Goal: Task Accomplishment & Management: Manage account settings

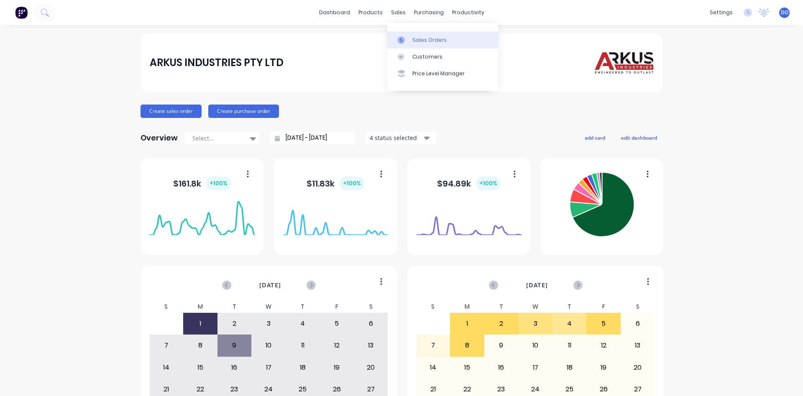
click at [424, 41] on div "Sales Orders" at bounding box center [429, 40] width 34 height 8
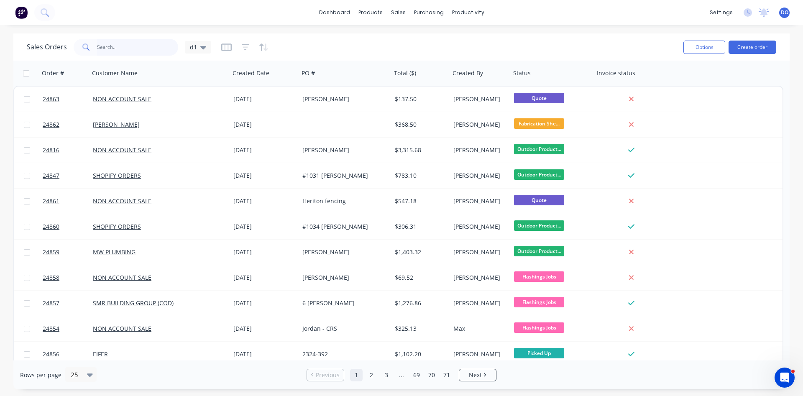
click at [150, 52] on input "text" at bounding box center [138, 47] width 82 height 17
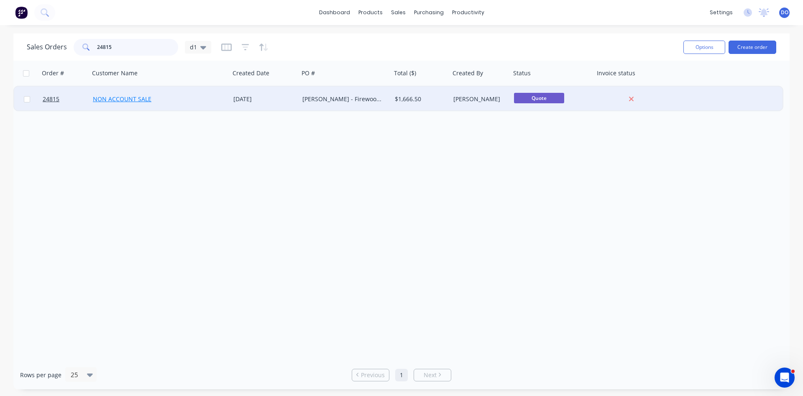
type input "24815"
click at [123, 100] on link "NON ACCOUNT SALE" at bounding box center [122, 99] width 59 height 8
click at [54, 100] on span "24815" at bounding box center [51, 99] width 17 height 8
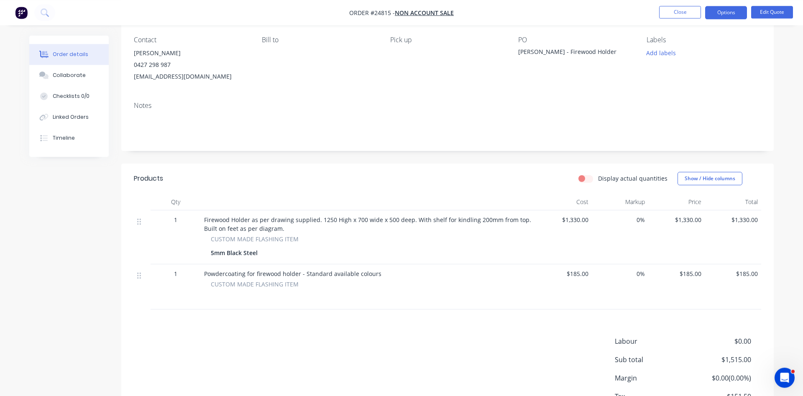
scroll to position [85, 0]
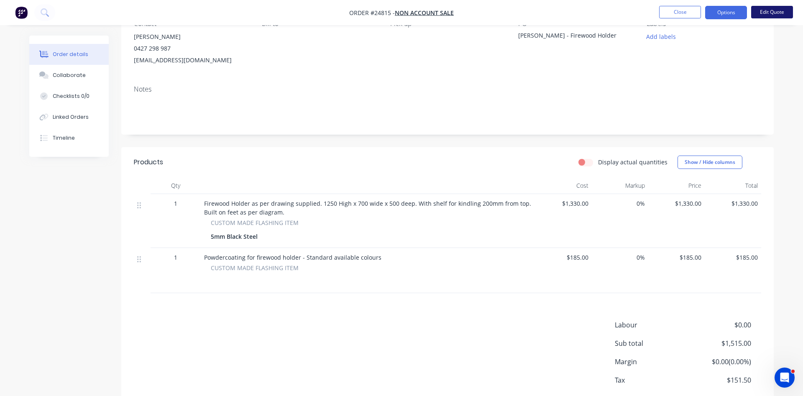
click at [778, 12] on button "Edit Quote" at bounding box center [772, 12] width 42 height 13
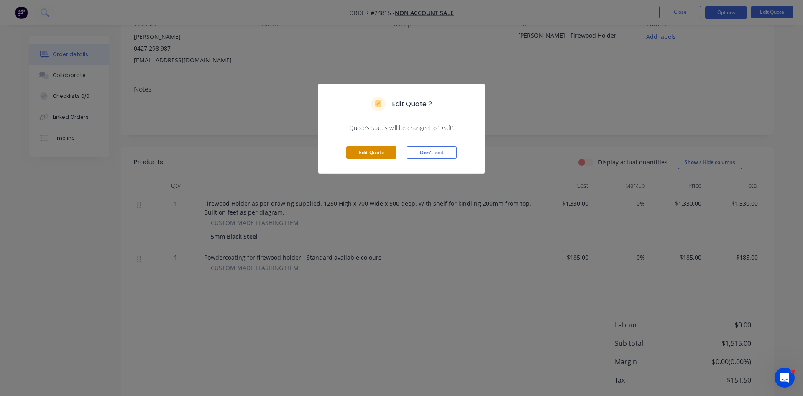
click at [380, 152] on button "Edit Quote" at bounding box center [371, 152] width 50 height 13
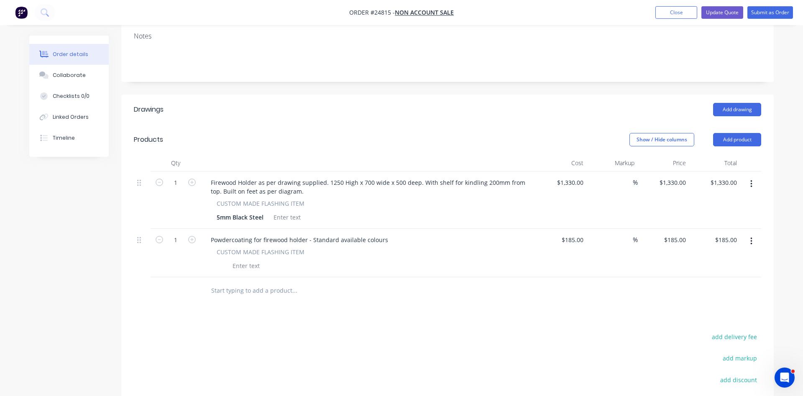
scroll to position [171, 0]
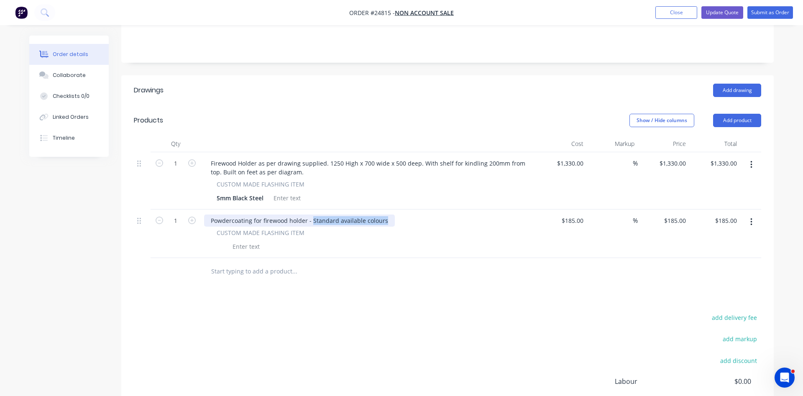
drag, startPoint x: 384, startPoint y: 208, endPoint x: 310, endPoint y: 210, distance: 74.1
click at [310, 215] on div "Powdercoating for firewood holder - Standard available colours" at bounding box center [299, 221] width 191 height 12
click at [455, 215] on div "Powdercoating for firewood holder - Matt Black" at bounding box center [368, 221] width 328 height 12
click at [75, 70] on button "Collaborate" at bounding box center [68, 75] width 79 height 21
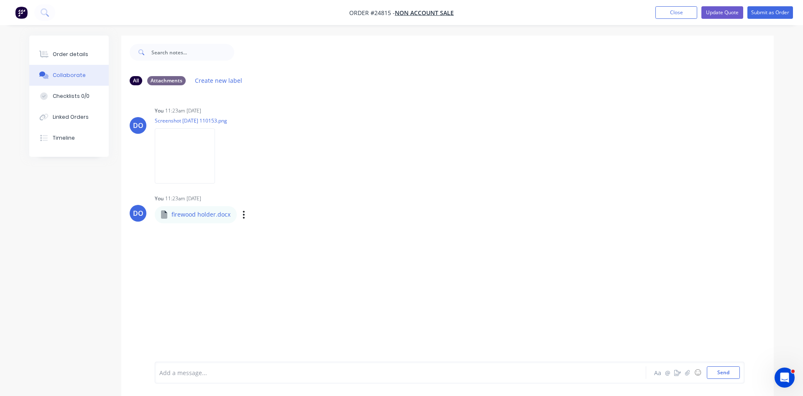
click at [205, 216] on p "firewood holder.docx" at bounding box center [200, 214] width 59 height 8
click at [276, 216] on div "Labels Download Delete" at bounding box center [287, 215] width 94 height 12
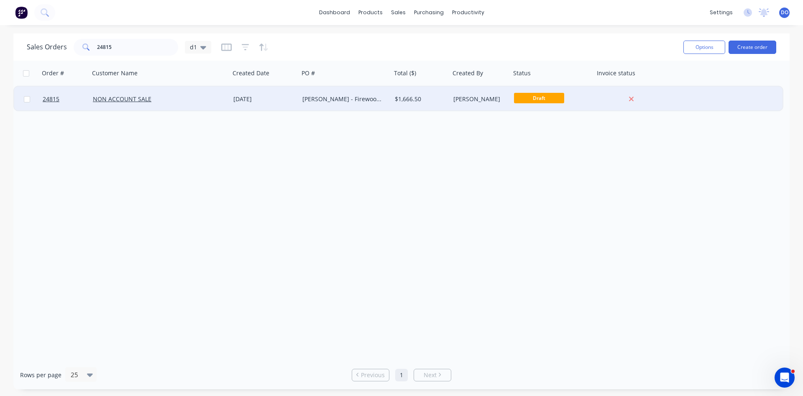
click at [280, 99] on div "03 Sep 2025" at bounding box center [264, 99] width 62 height 8
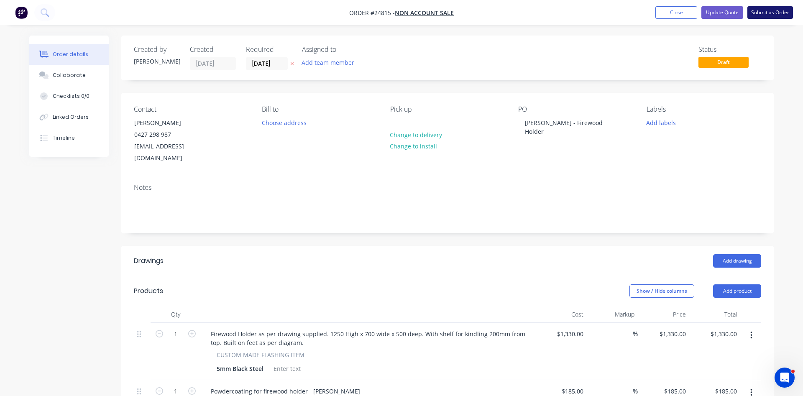
click at [767, 16] on button "Submit as Order" at bounding box center [770, 12] width 46 height 13
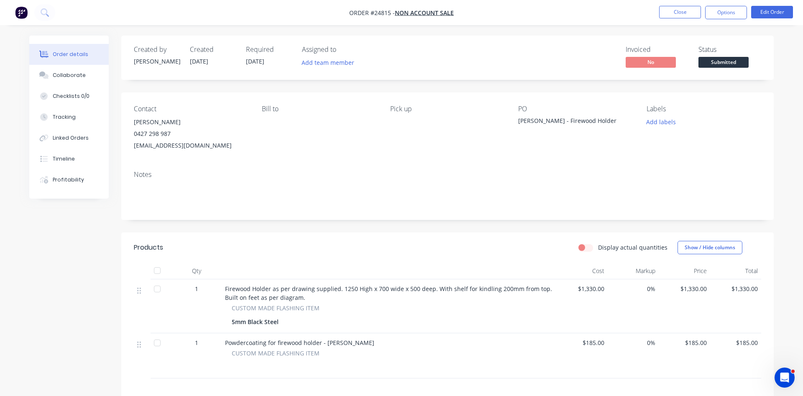
click at [724, 62] on span "Submitted" at bounding box center [723, 62] width 50 height 10
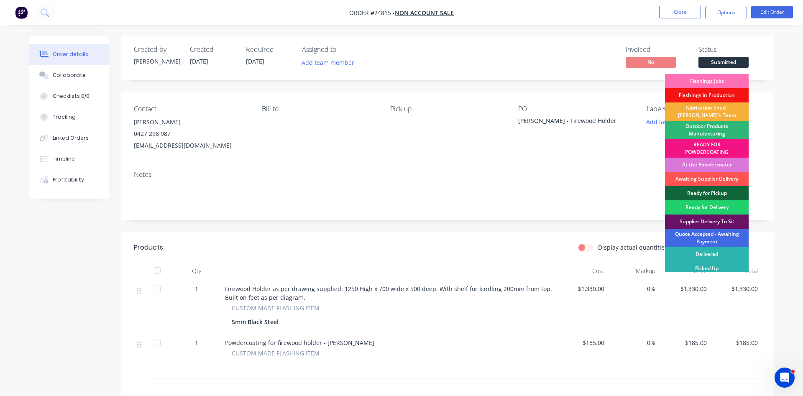
click at [707, 239] on div "Quote Accepted - Awaiting Payment" at bounding box center [707, 238] width 84 height 18
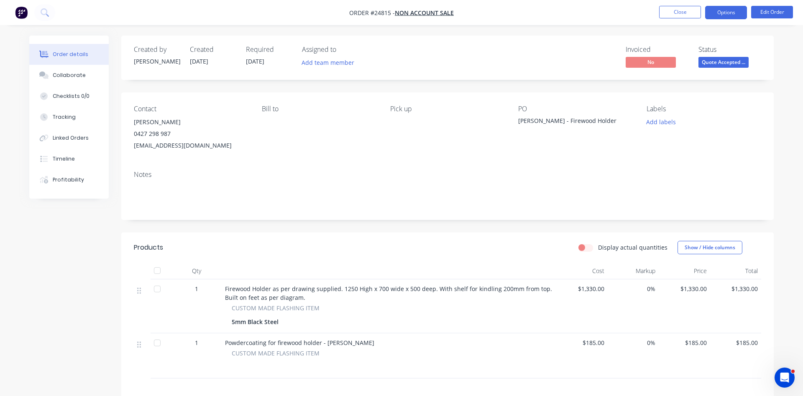
click at [734, 14] on button "Options" at bounding box center [726, 12] width 42 height 13
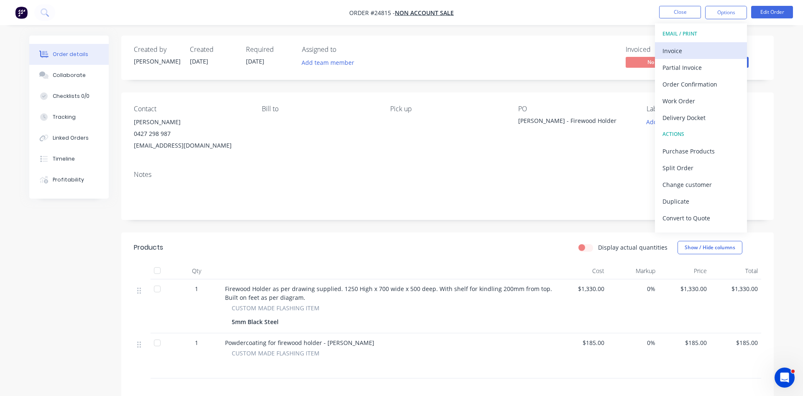
click at [675, 53] on div "Invoice" at bounding box center [701, 51] width 77 height 12
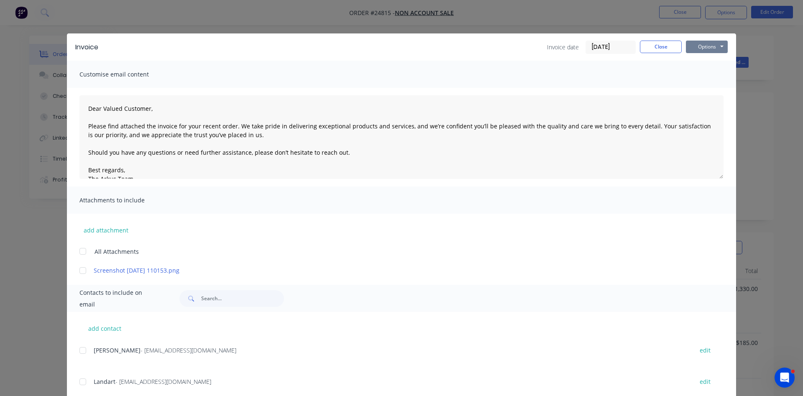
click at [715, 46] on button "Options" at bounding box center [707, 47] width 42 height 13
click at [716, 86] on button "Email" at bounding box center [713, 89] width 54 height 14
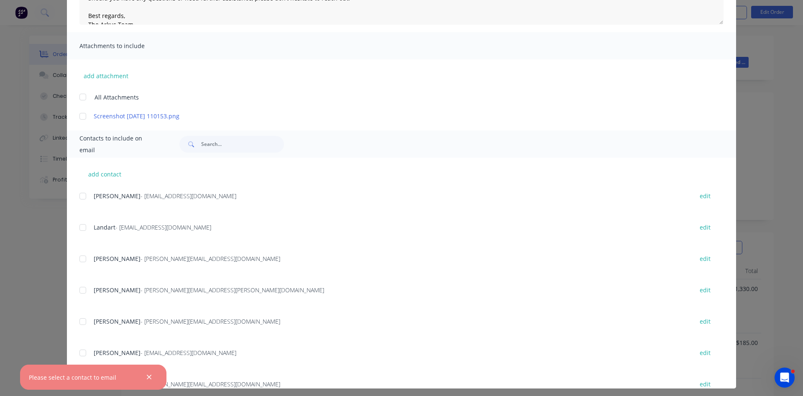
scroll to position [159, 0]
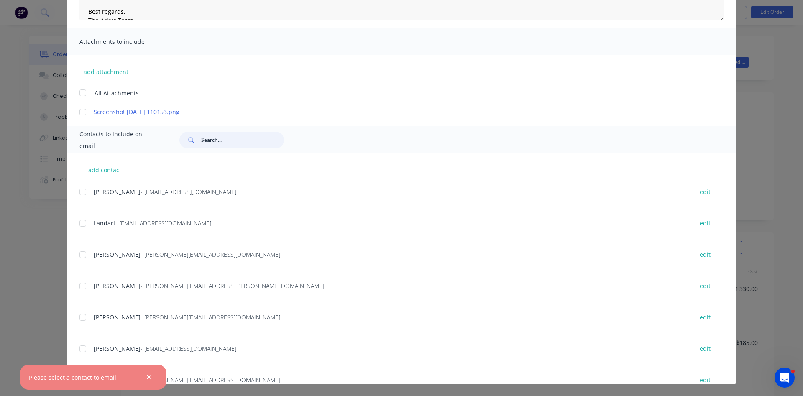
click at [223, 141] on input "text" at bounding box center [242, 140] width 83 height 17
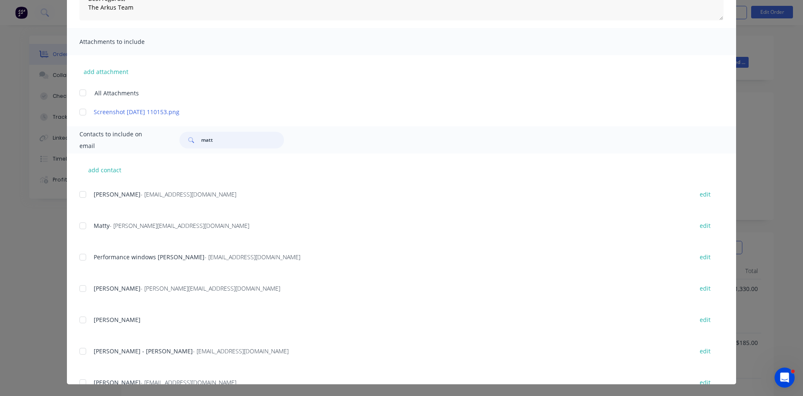
scroll to position [1025, 0]
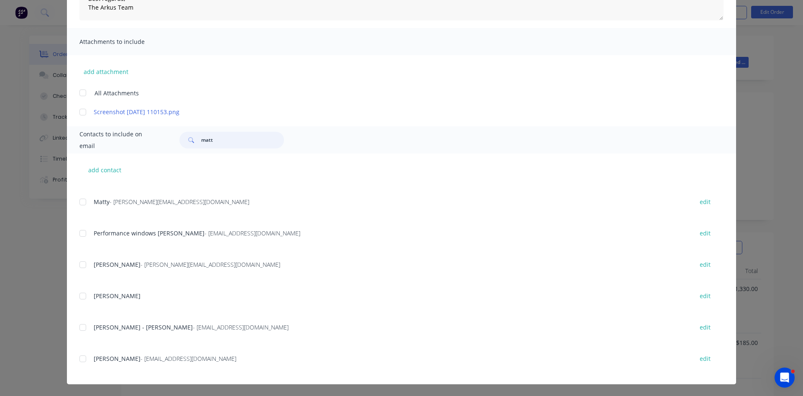
click at [82, 359] on div at bounding box center [82, 359] width 17 height 17
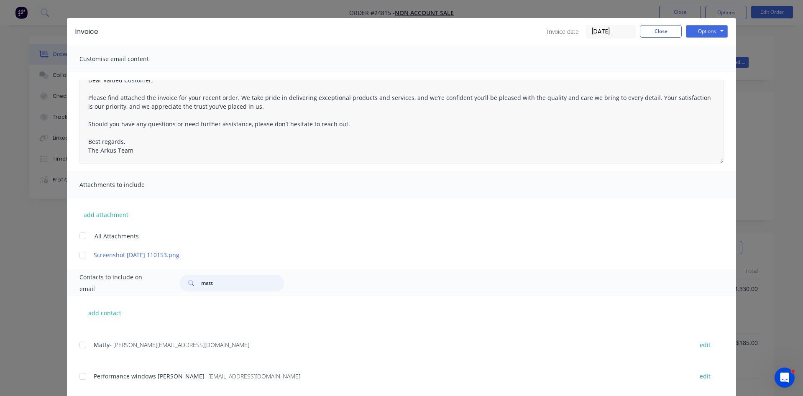
scroll to position [0, 0]
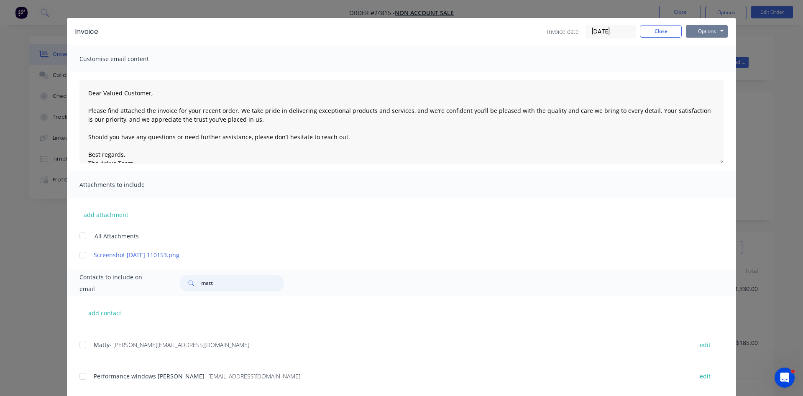
type input "matt"
click at [713, 28] on button "Options" at bounding box center [707, 31] width 42 height 13
click at [711, 72] on button "Email" at bounding box center [713, 74] width 54 height 14
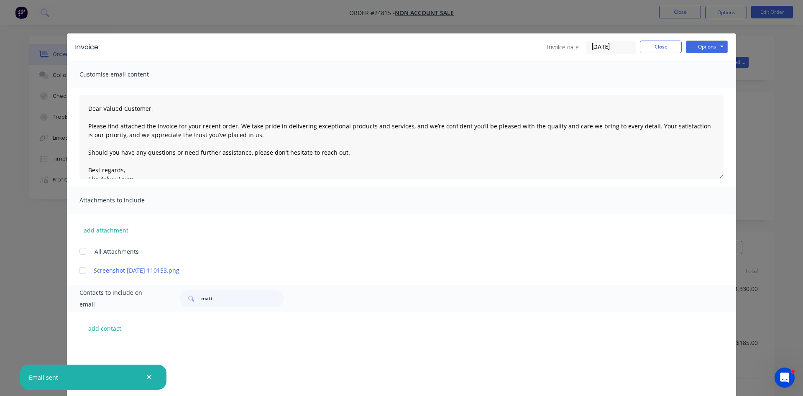
scroll to position [1025, 0]
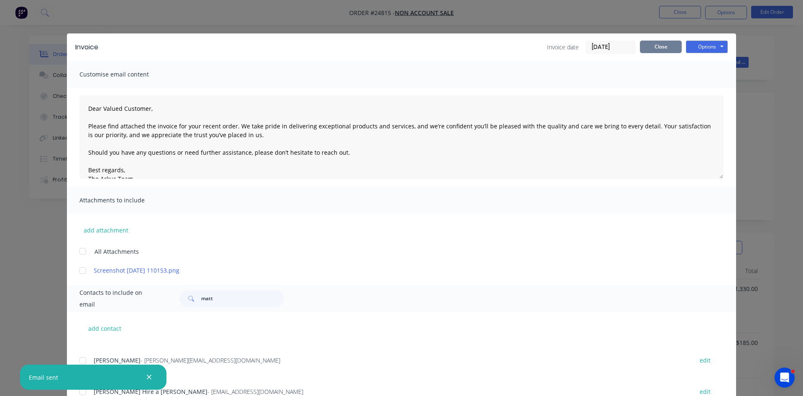
click at [662, 42] on button "Close" at bounding box center [661, 47] width 42 height 13
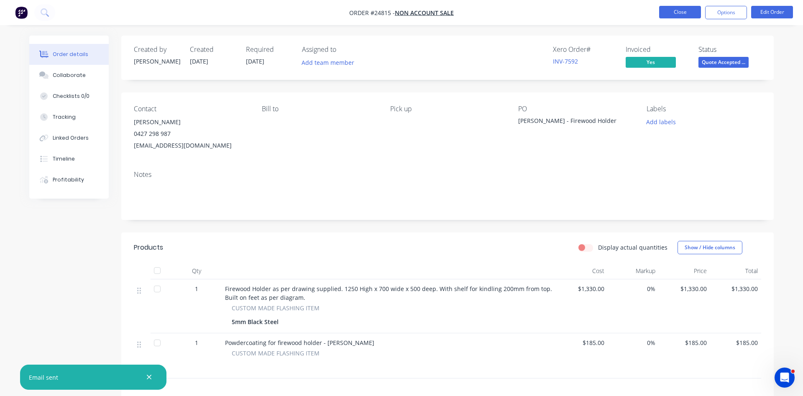
click at [683, 15] on button "Close" at bounding box center [680, 12] width 42 height 13
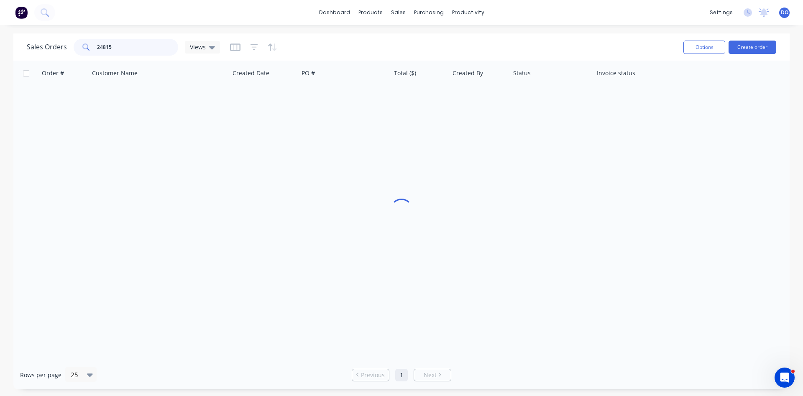
drag, startPoint x: 117, startPoint y: 41, endPoint x: 68, endPoint y: 43, distance: 49.0
click at [97, 43] on input "24815" at bounding box center [138, 47] width 82 height 17
type input "24600"
drag, startPoint x: 118, startPoint y: 47, endPoint x: 80, endPoint y: 44, distance: 37.4
click at [97, 44] on input "24600" at bounding box center [138, 47] width 82 height 17
